Goal: Information Seeking & Learning: Understand process/instructions

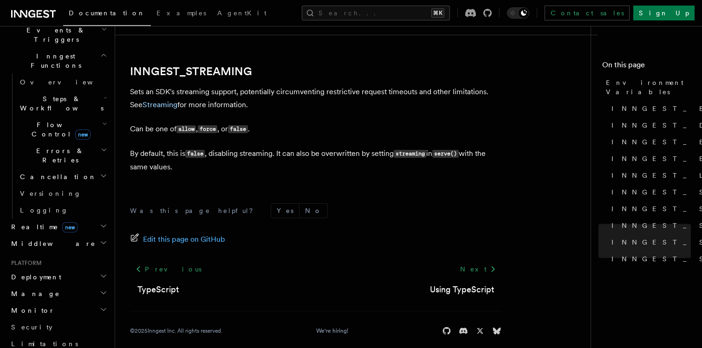
scroll to position [1885, 0]
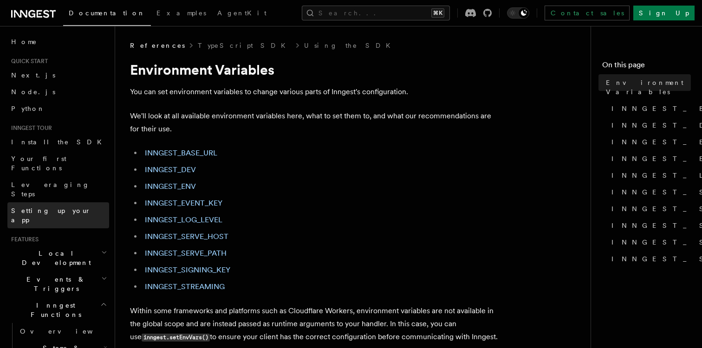
click at [45, 202] on link "Setting up your app" at bounding box center [58, 215] width 102 height 26
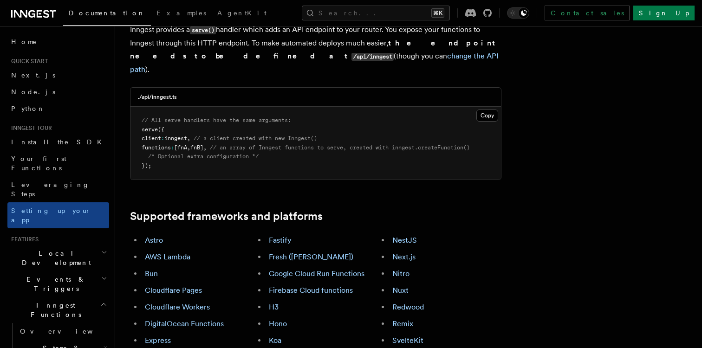
scroll to position [449, 0]
